Goal: Information Seeking & Learning: Learn about a topic

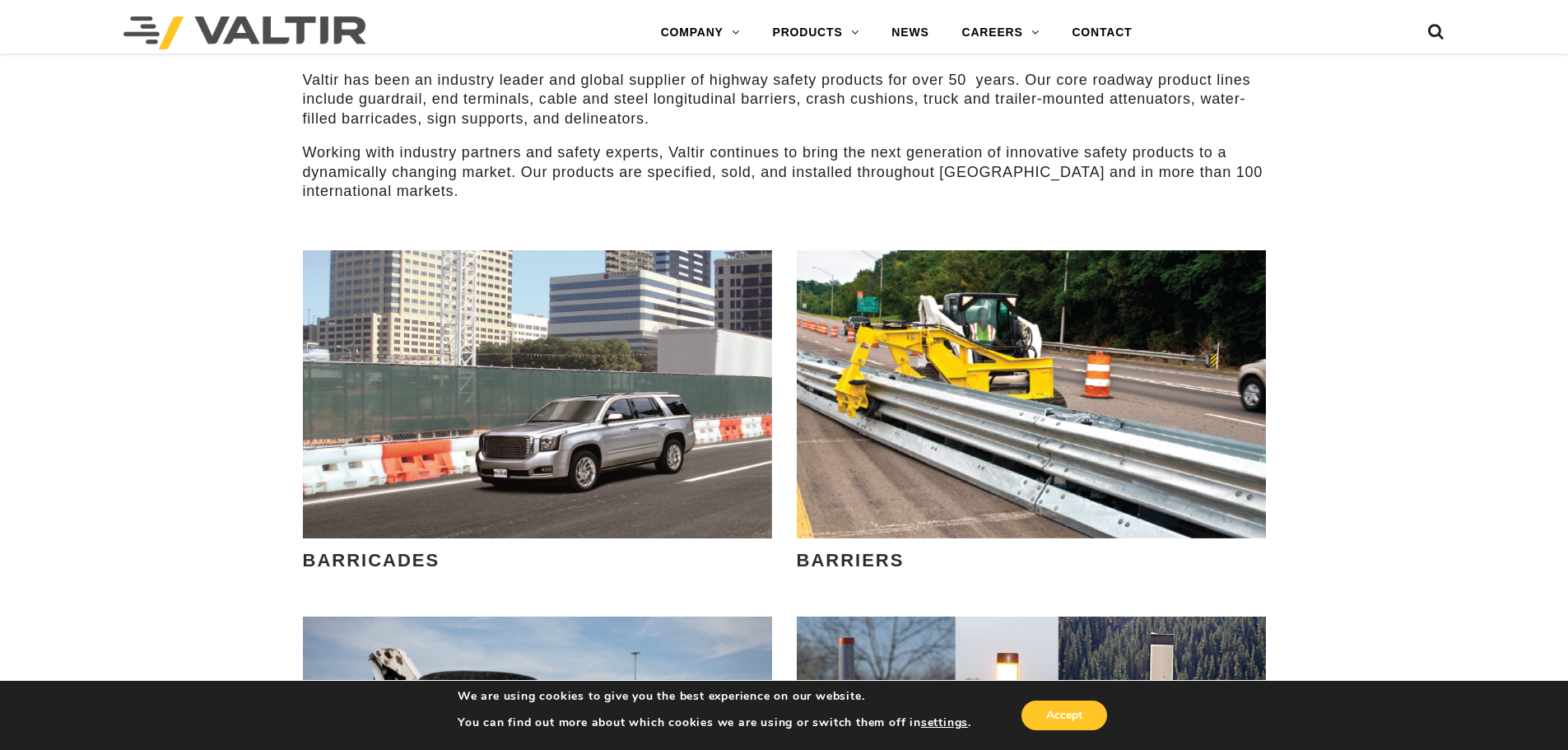
scroll to position [906, 0]
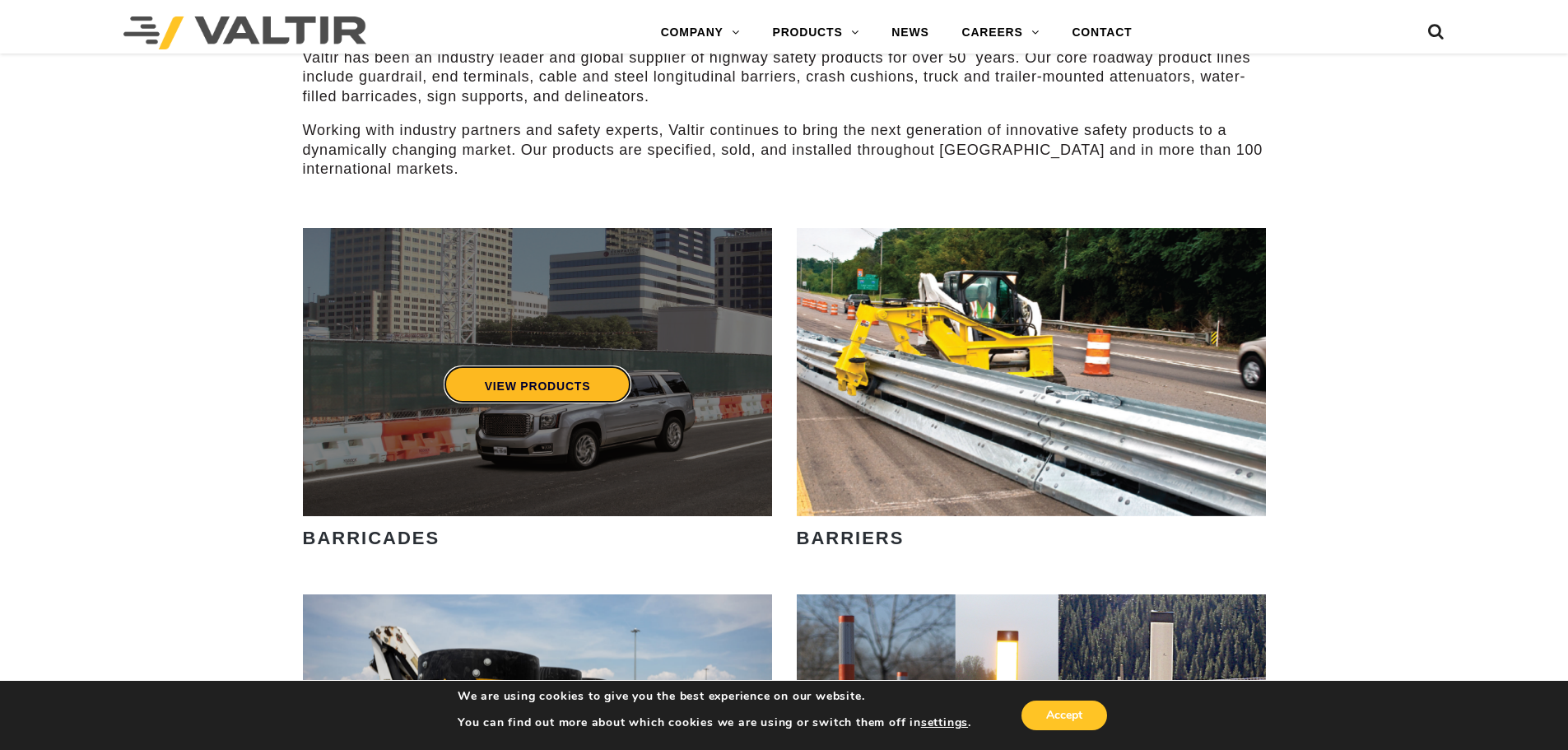
click at [542, 378] on link "VIEW PRODUCTS" at bounding box center [536, 384] width 188 height 38
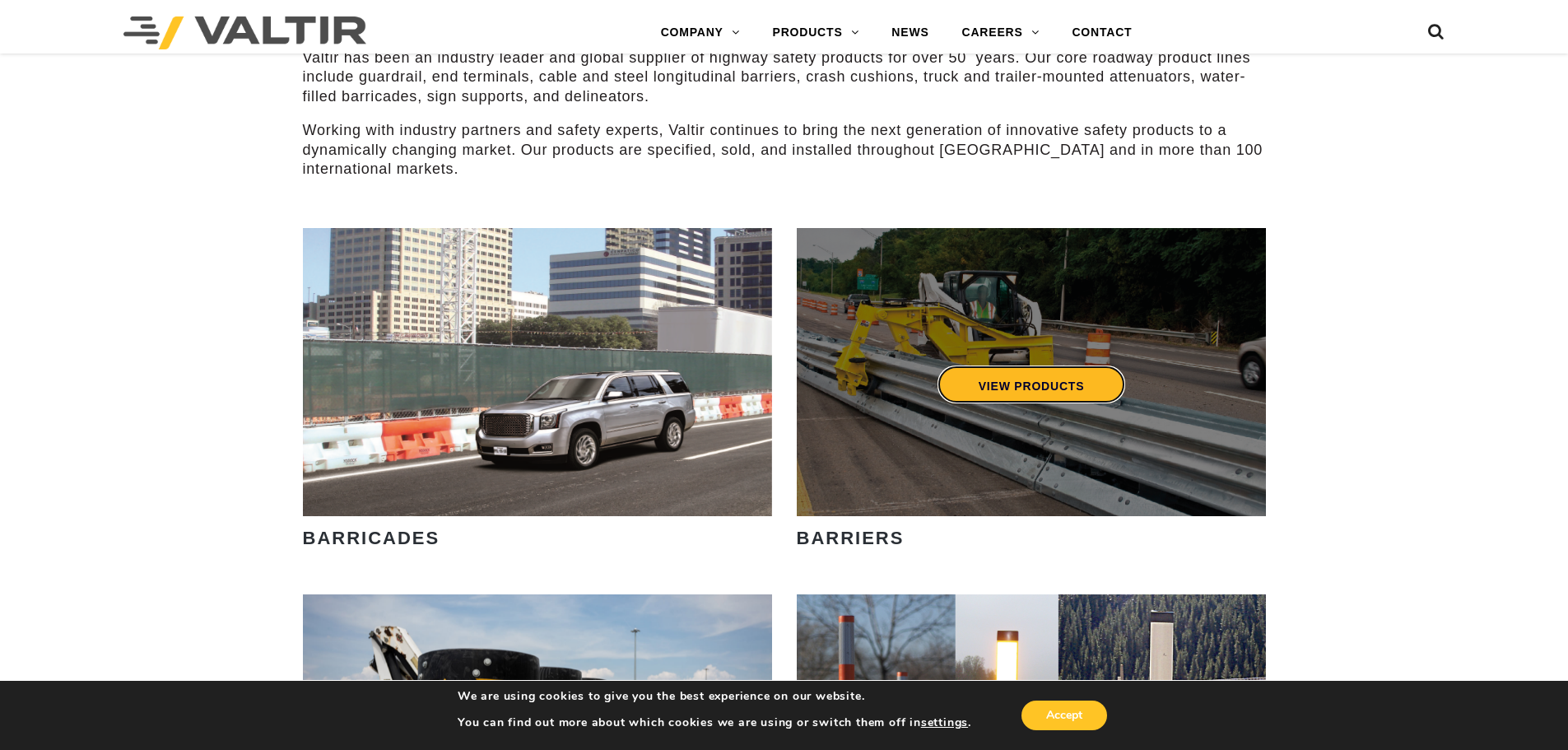
click at [1016, 403] on link "VIEW PRODUCTS" at bounding box center [1030, 384] width 188 height 38
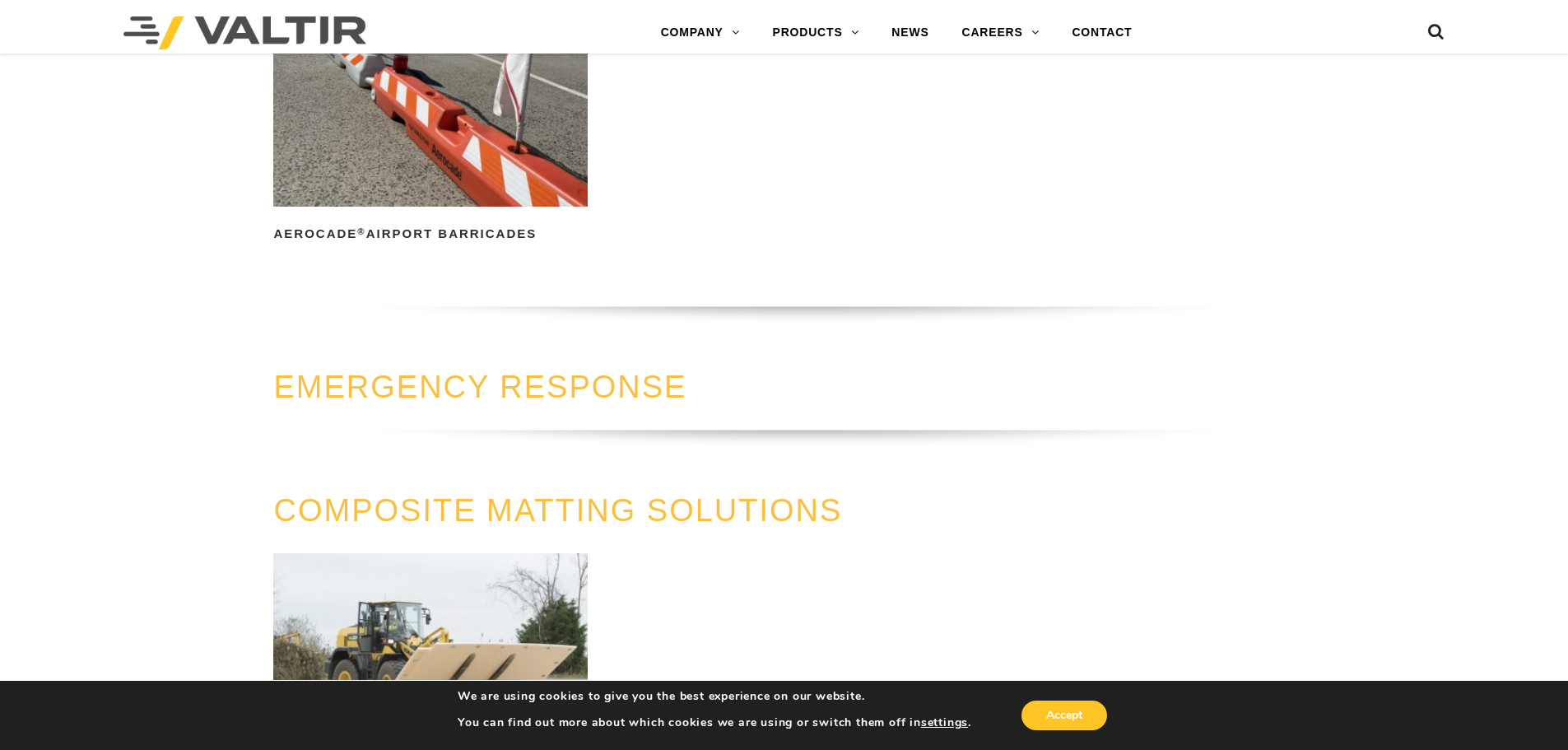
scroll to position [1564, 0]
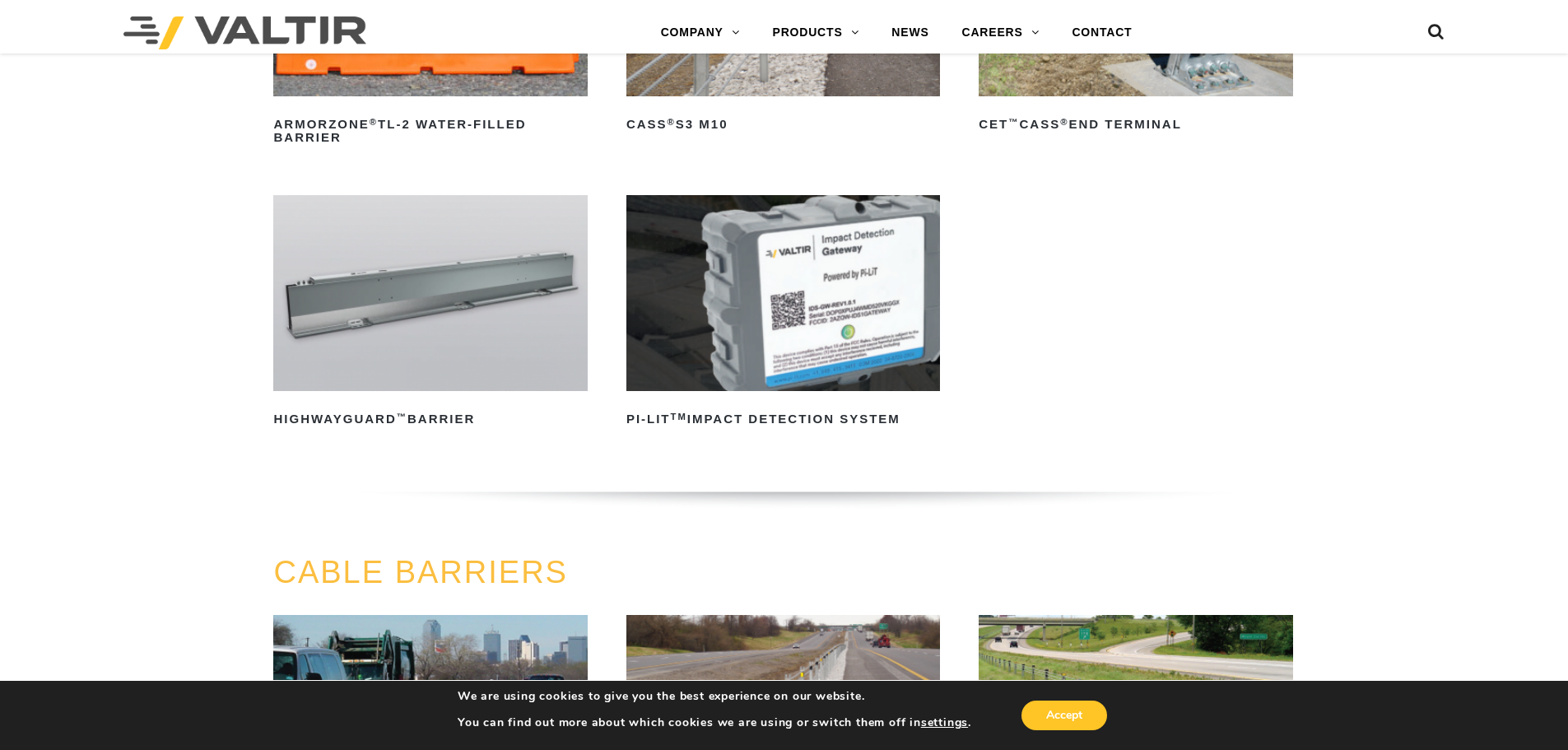
scroll to position [412, 0]
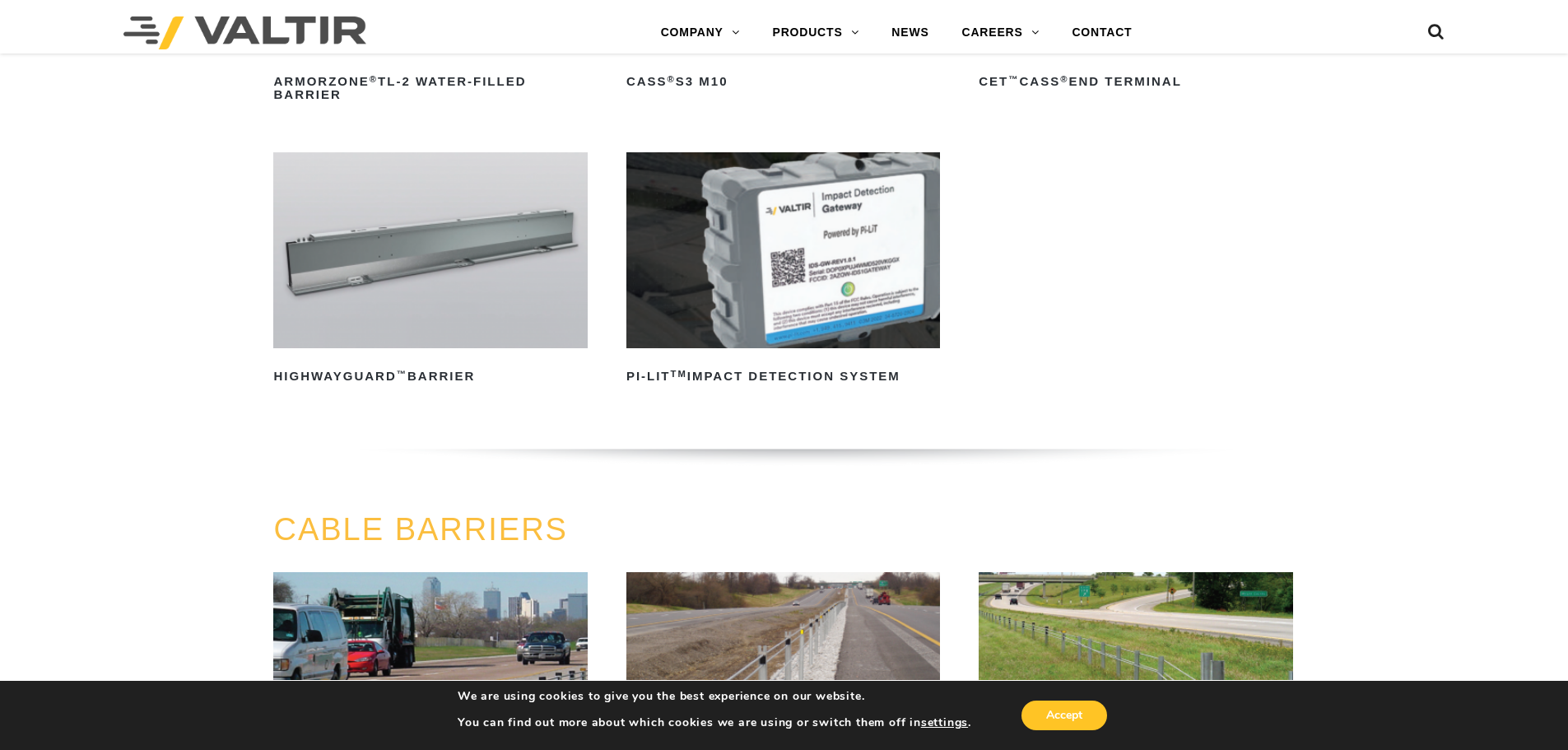
click at [401, 278] on img at bounding box center [430, 250] width 314 height 196
